Goal: Check status: Check status

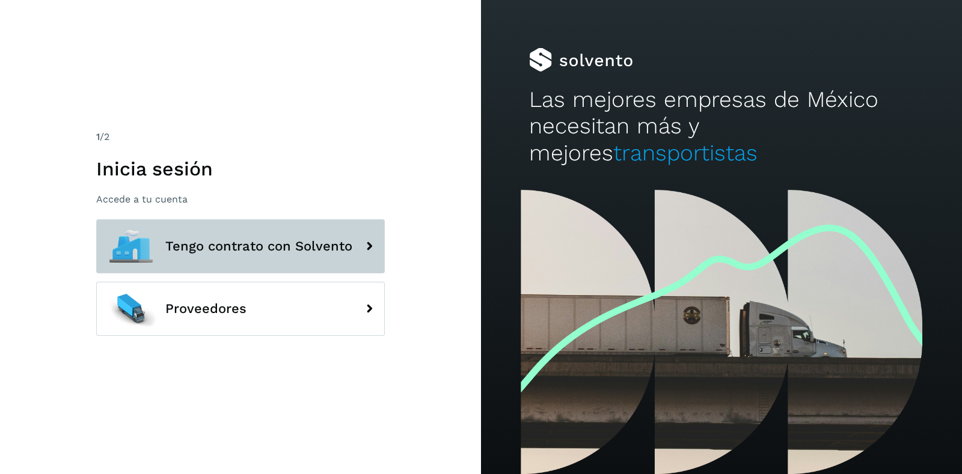
click at [291, 224] on button "Tengo contrato con Solvento" at bounding box center [240, 246] width 288 height 54
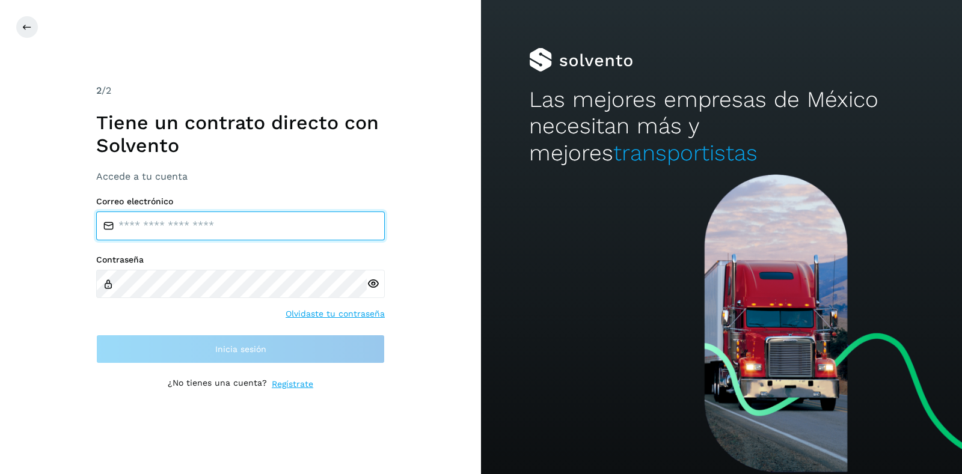
type input "**********"
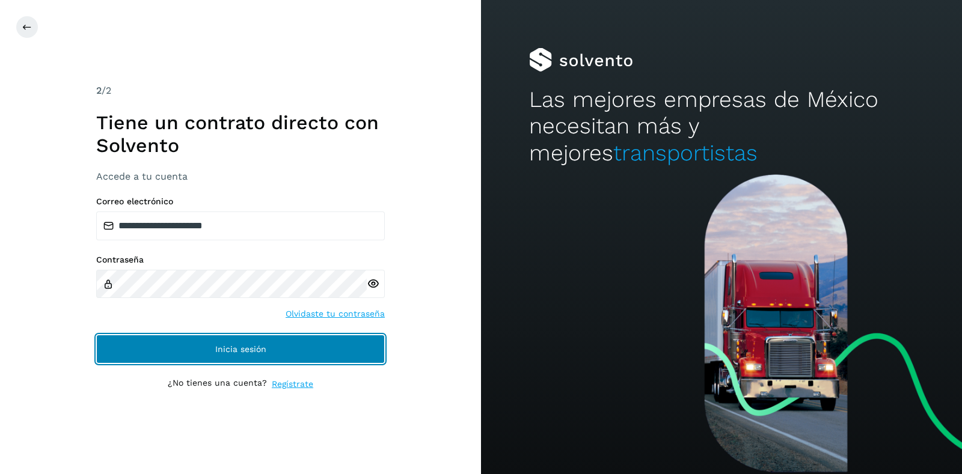
click at [315, 346] on button "Inicia sesión" at bounding box center [240, 349] width 288 height 29
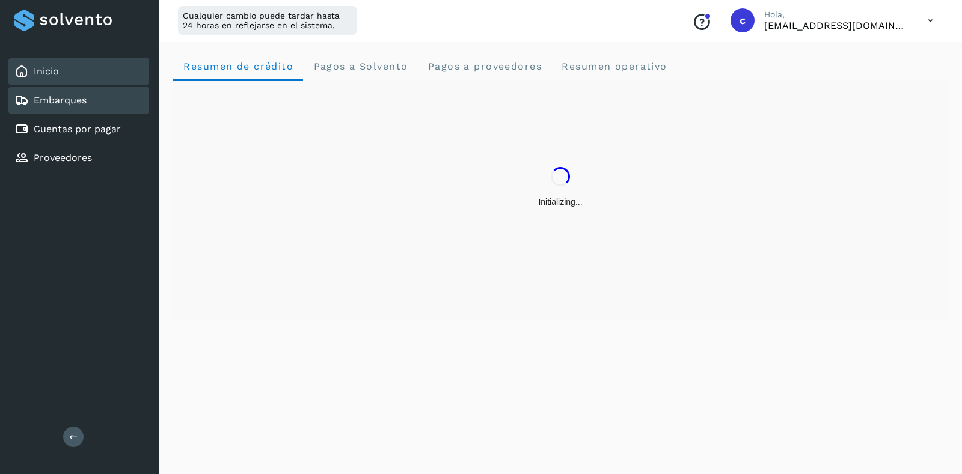
click at [81, 104] on link "Embarques" at bounding box center [60, 99] width 53 height 11
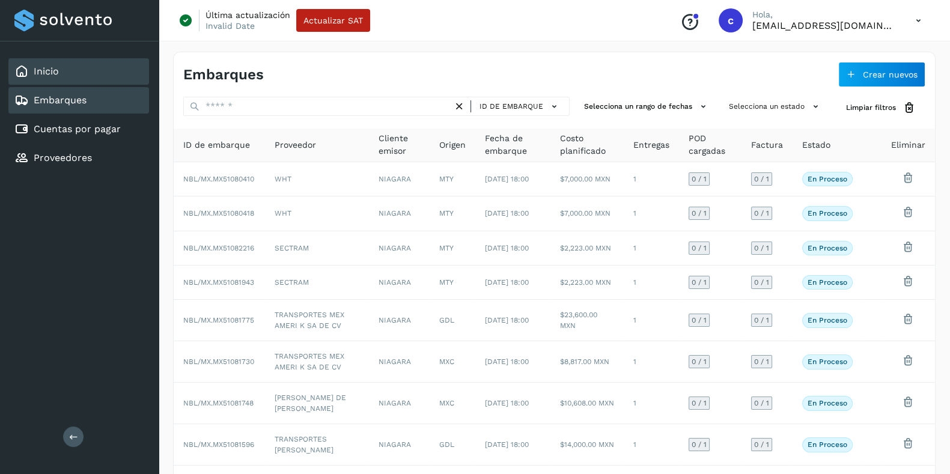
click at [72, 70] on div "Inicio" at bounding box center [78, 71] width 141 height 26
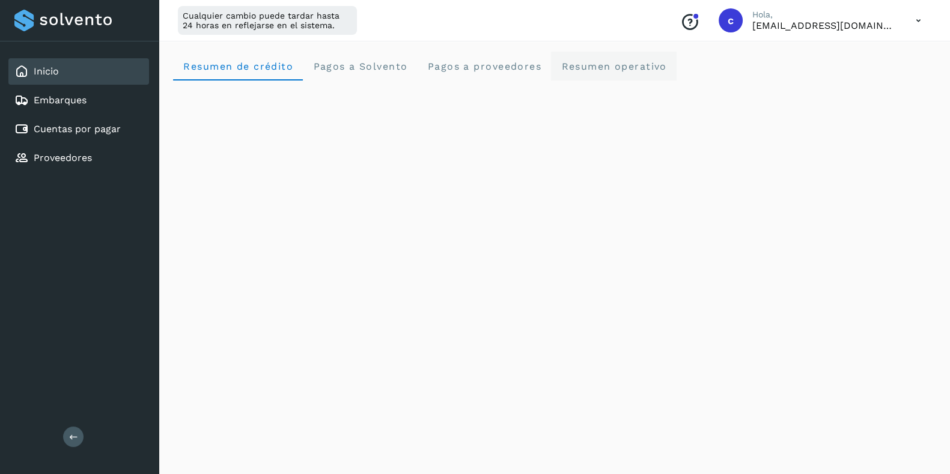
click at [630, 68] on span "Resumen operativo" at bounding box center [614, 66] width 106 height 11
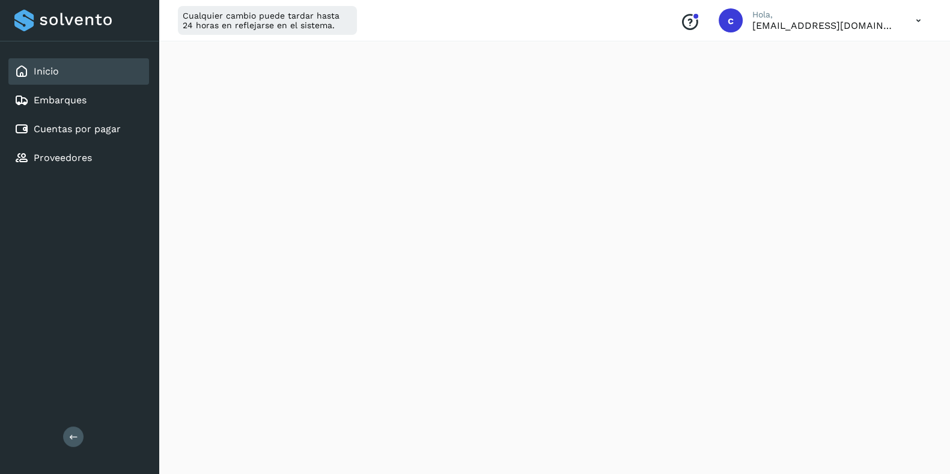
scroll to position [1364, 0]
click at [609, 18] on div "Cualquier cambio puede tardar hasta 24 horas en reflejarse en el sistema. Conoc…" at bounding box center [554, 20] width 791 height 41
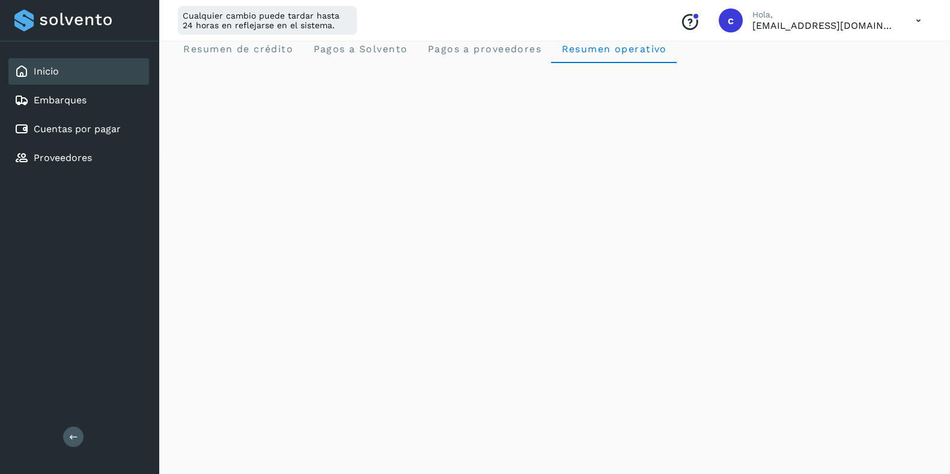
scroll to position [0, 0]
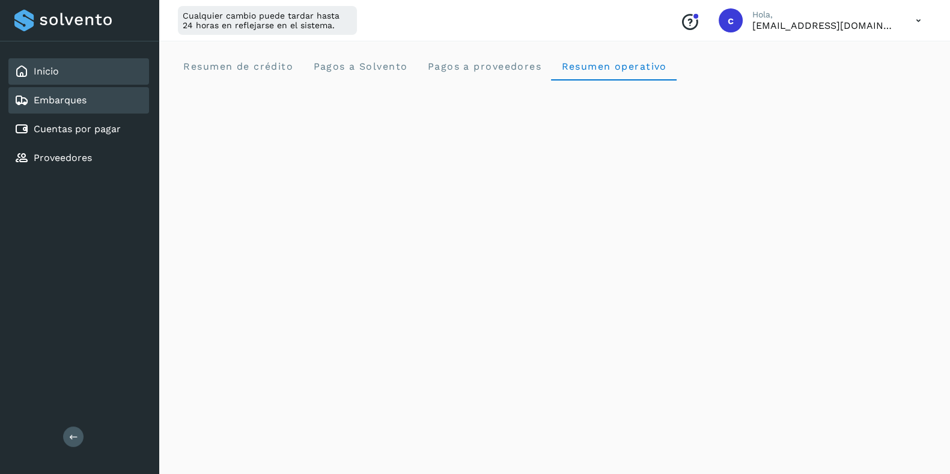
click at [81, 104] on link "Embarques" at bounding box center [60, 99] width 53 height 11
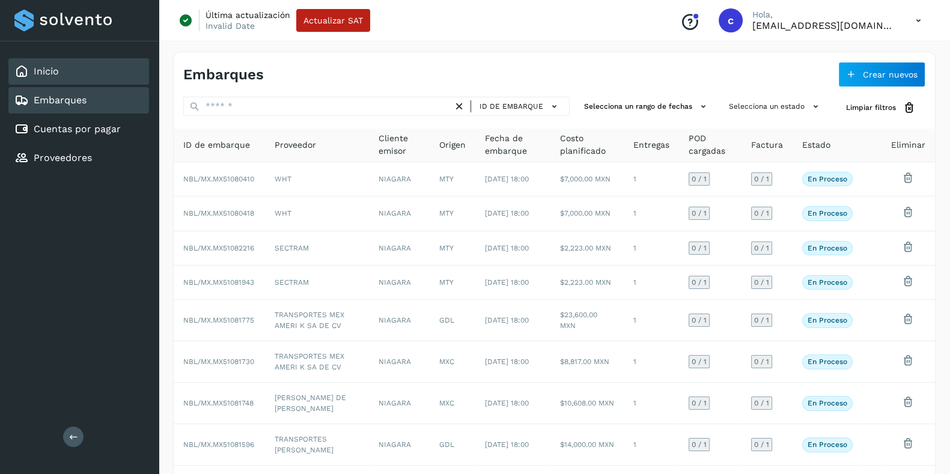
click at [66, 76] on div "Inicio" at bounding box center [78, 71] width 141 height 26
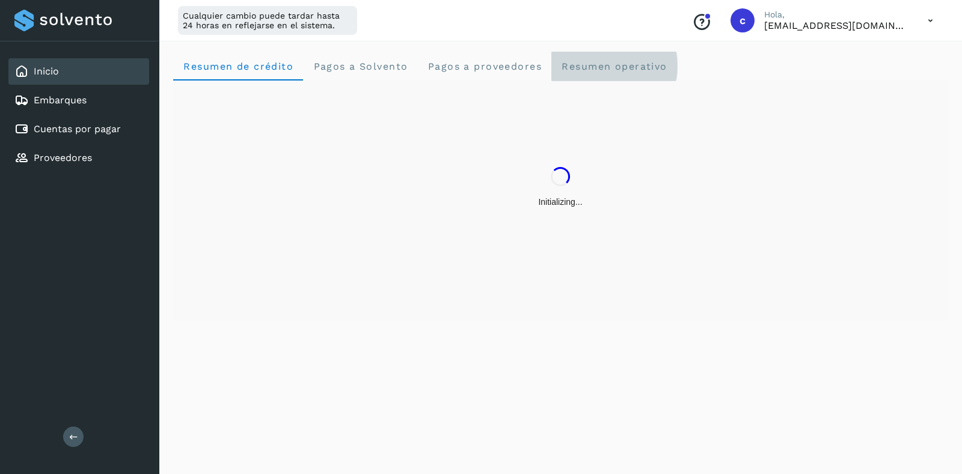
click at [638, 63] on span "Resumen operativo" at bounding box center [614, 66] width 106 height 11
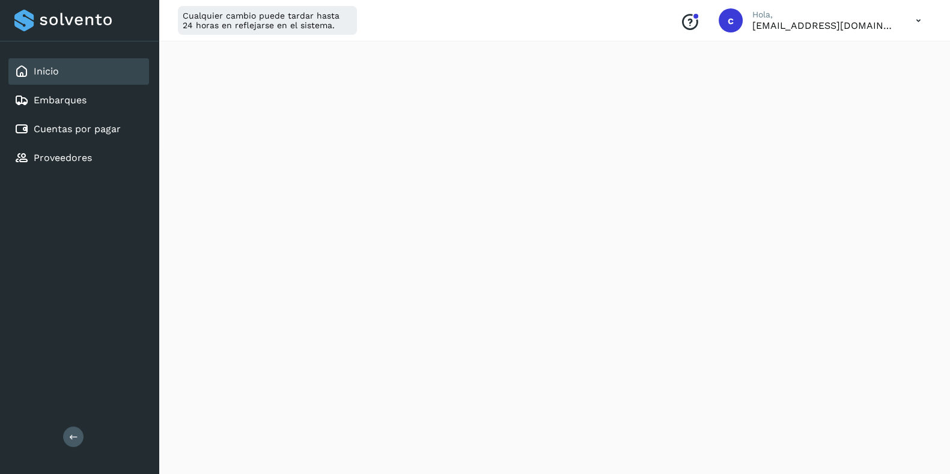
scroll to position [1364, 0]
